Goal: Obtain resource: Download file/media

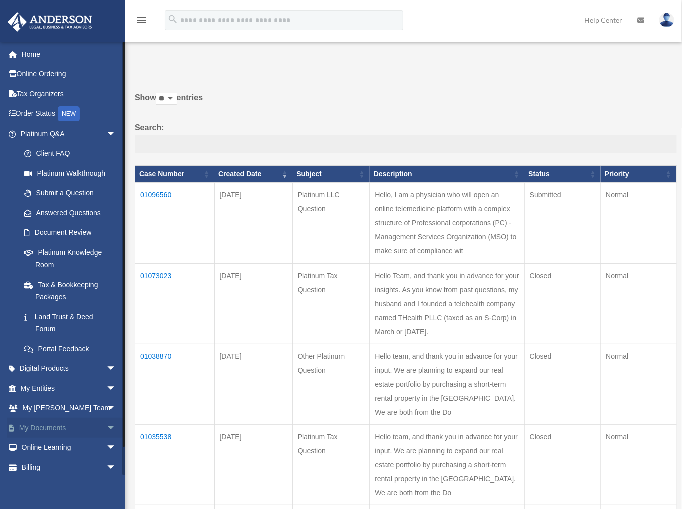
click at [106, 422] on span "arrow_drop_down" at bounding box center [116, 428] width 20 height 21
click at [44, 449] on link "Box" at bounding box center [72, 448] width 117 height 20
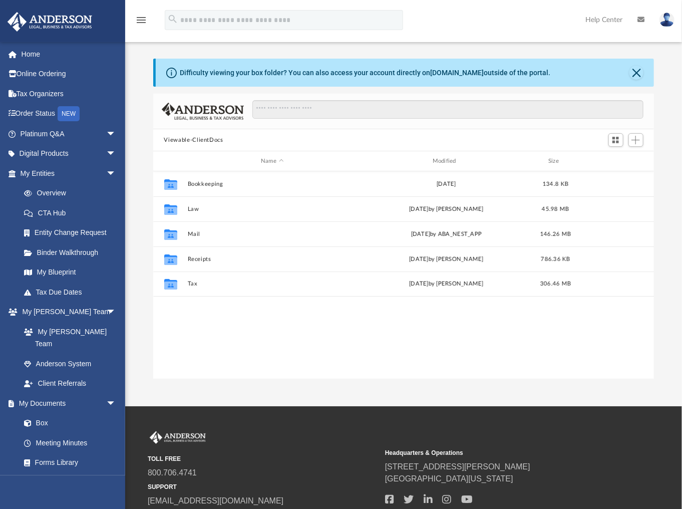
scroll to position [6, 7]
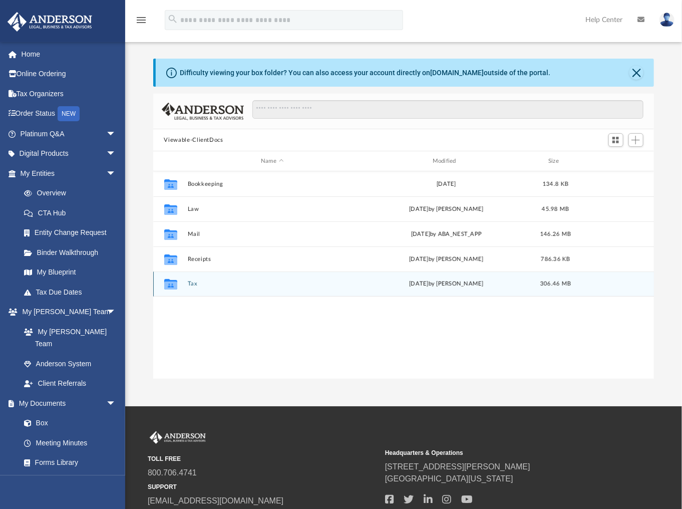
click at [192, 281] on button "Tax" at bounding box center [272, 283] width 170 height 7
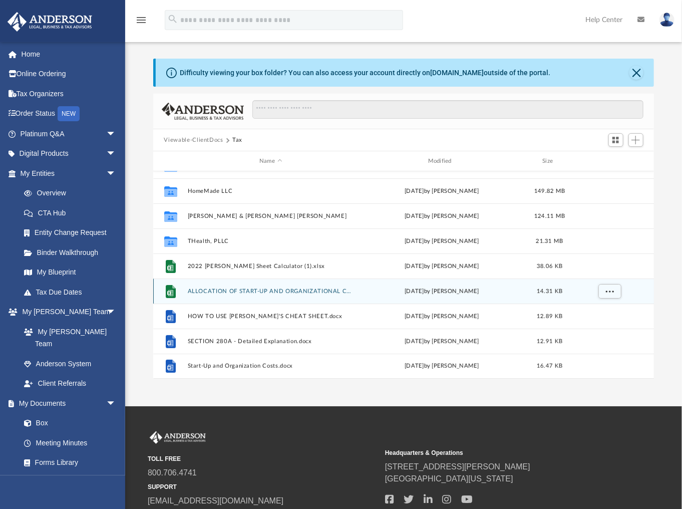
scroll to position [2, 0]
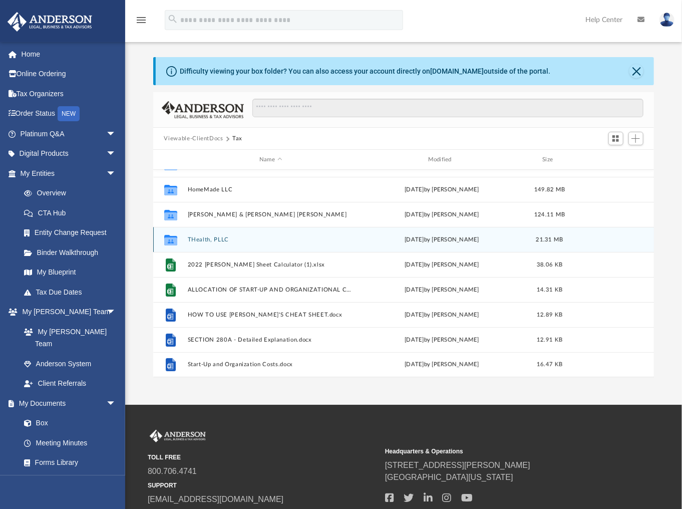
click at [210, 237] on button "THealth, PLLC" at bounding box center [270, 239] width 167 height 7
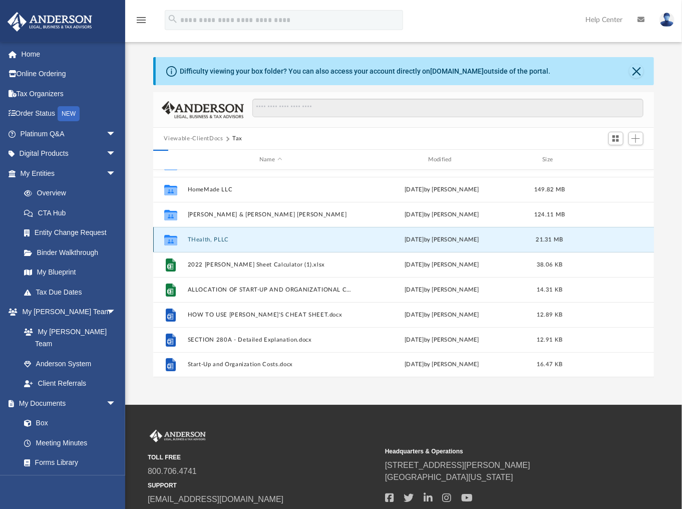
scroll to position [0, 0]
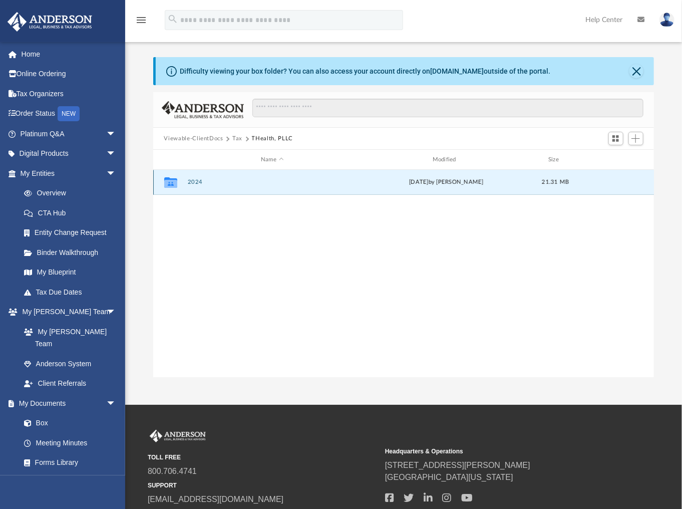
click at [196, 180] on button "2024" at bounding box center [272, 182] width 170 height 7
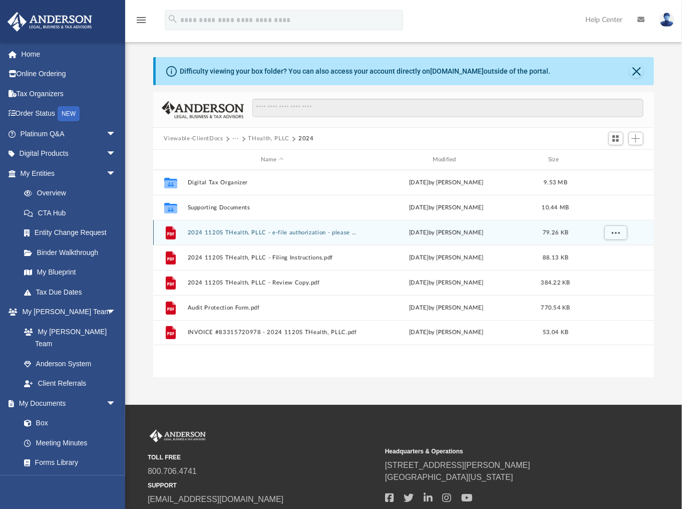
click at [294, 232] on button "2024 1120S THealth, PLLC - e-file authorization - please sign.pdf" at bounding box center [272, 232] width 170 height 7
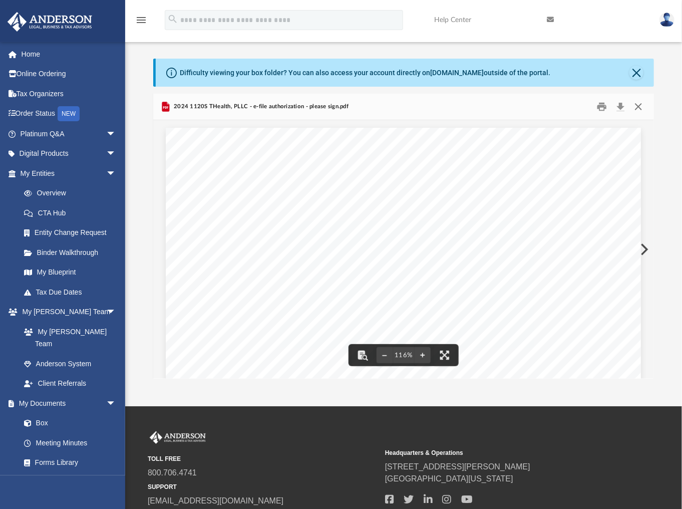
click at [639, 109] on button "Close" at bounding box center [638, 107] width 18 height 16
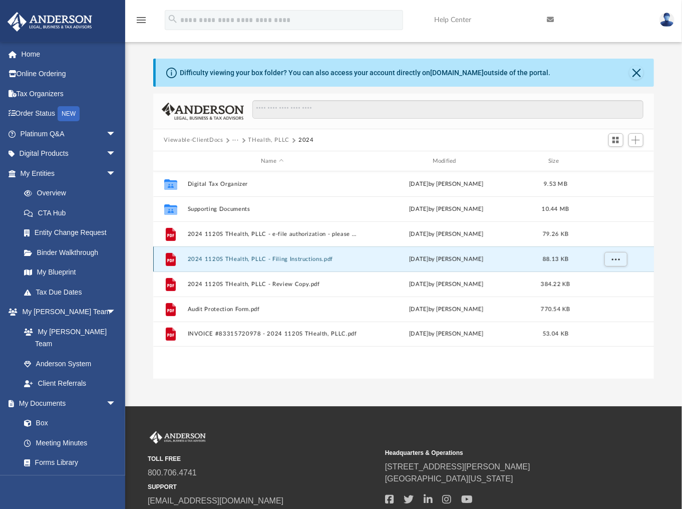
click at [286, 257] on button "2024 1120S THealth, PLLC - Filing Instructions.pdf" at bounding box center [272, 259] width 170 height 7
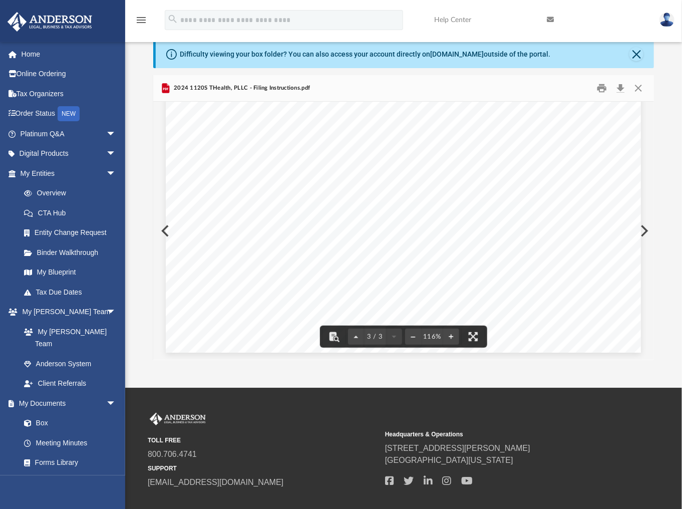
scroll to position [23, 0]
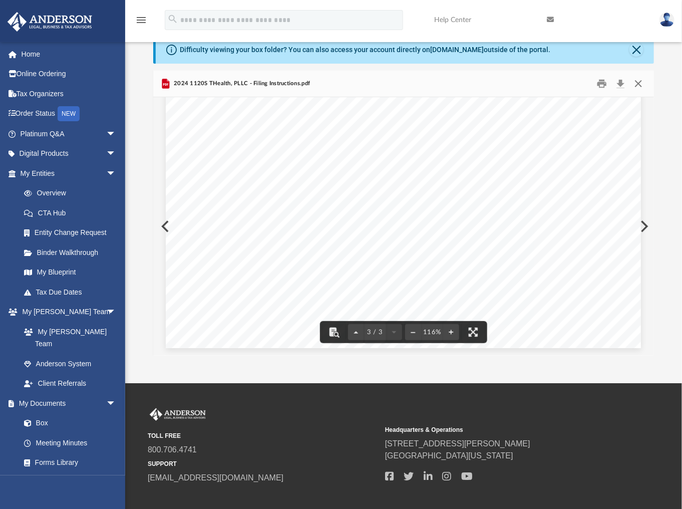
click at [636, 80] on button "Close" at bounding box center [638, 84] width 18 height 16
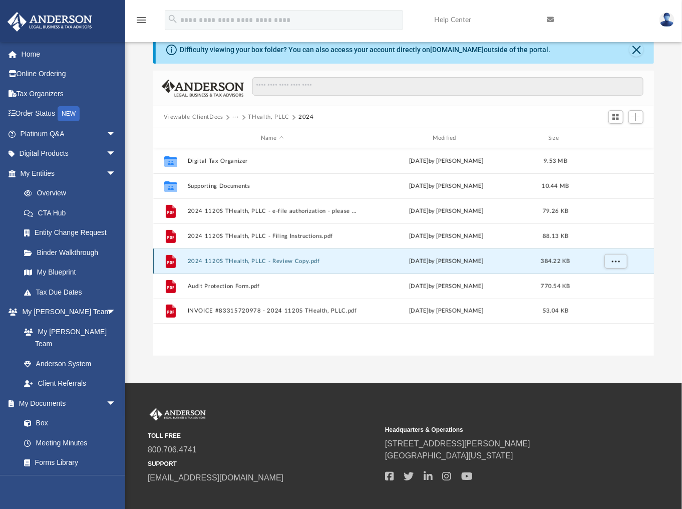
click at [282, 261] on button "2024 1120S THealth, PLLC - Review Copy.pdf" at bounding box center [272, 261] width 170 height 7
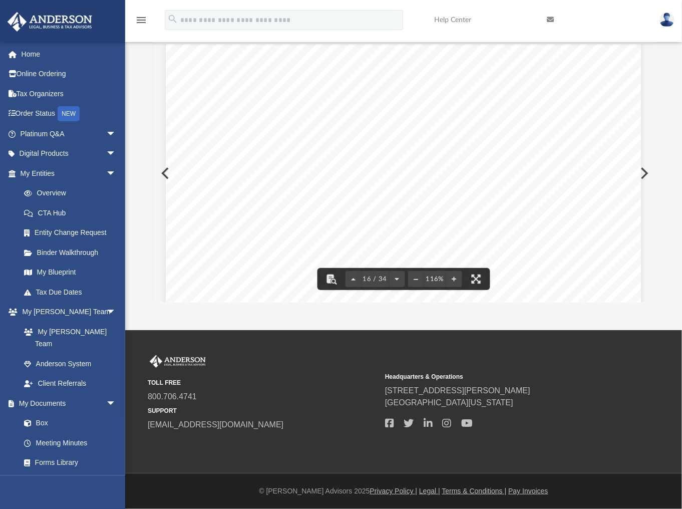
scroll to position [9474, 0]
drag, startPoint x: 651, startPoint y: 160, endPoint x: 653, endPoint y: 124, distance: 36.1
click at [653, 123] on div "C o n v Asset No. Line No. 428111 [DATE] 2024 DEPRECIATION AND AMORTIZATION REP…" at bounding box center [403, 173] width 501 height 258
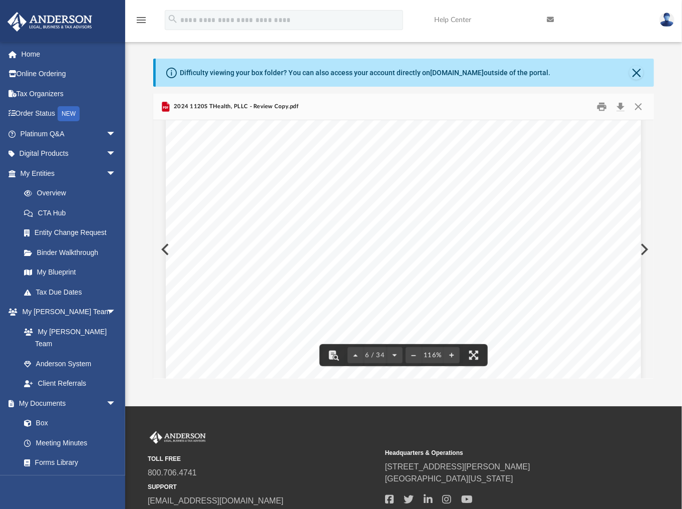
scroll to position [3323, 0]
click at [638, 108] on button "Close" at bounding box center [638, 107] width 18 height 16
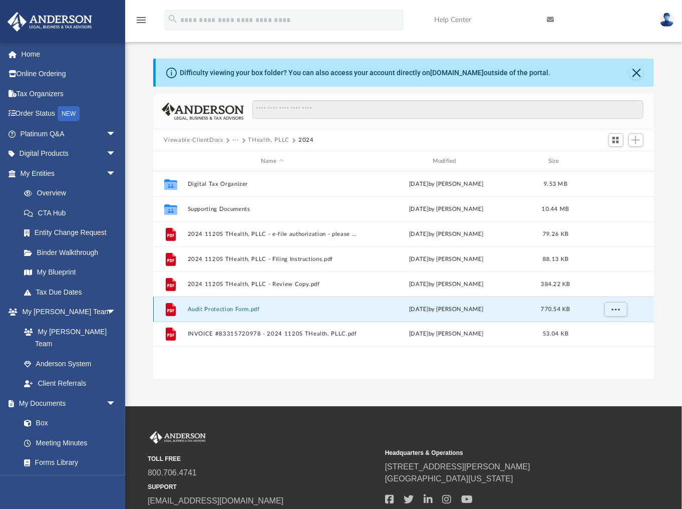
click at [240, 308] on button "Audit Protection Form.pdf" at bounding box center [272, 309] width 170 height 7
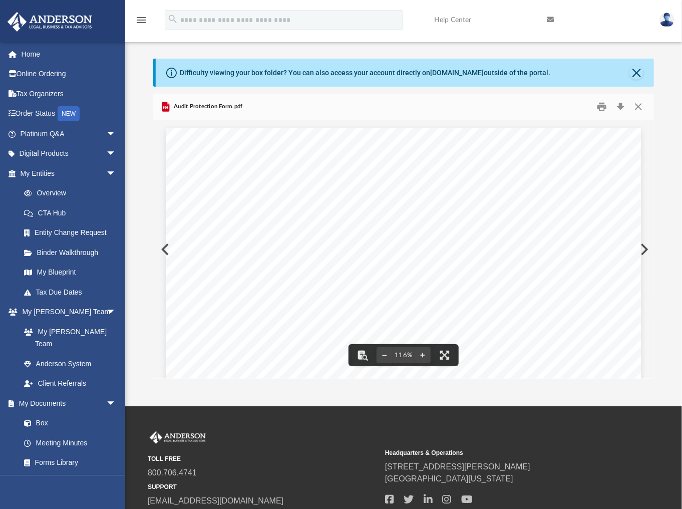
click at [198, 286] on div "TAX PREPARATION AUDIT PROTECTION Special Offer for [PERSON_NAME] Advisors Prepa…" at bounding box center [403, 435] width 475 height 615
click at [637, 106] on button "Close" at bounding box center [638, 107] width 18 height 16
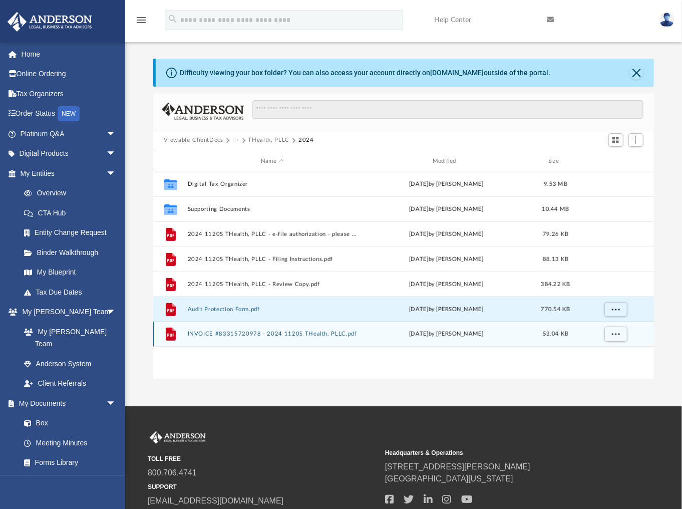
click at [287, 334] on button "INVOICE #83315720978 - 2024 1120S THealth, PLLC.pdf" at bounding box center [272, 333] width 170 height 7
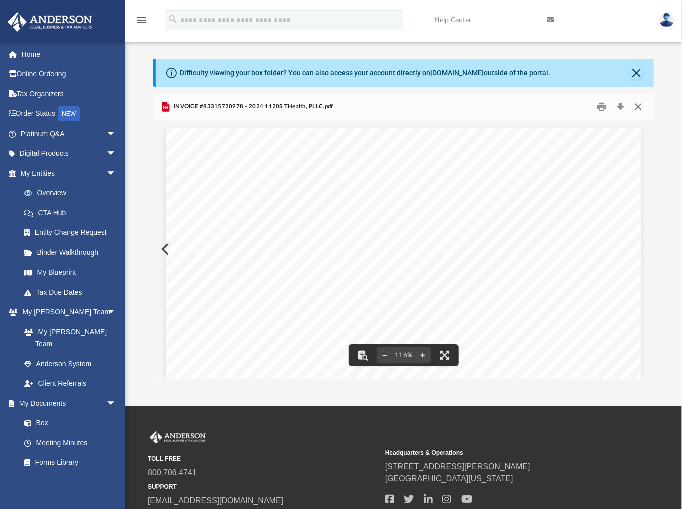
click at [638, 106] on button "Close" at bounding box center [638, 107] width 18 height 16
